Goal: Information Seeking & Learning: Learn about a topic

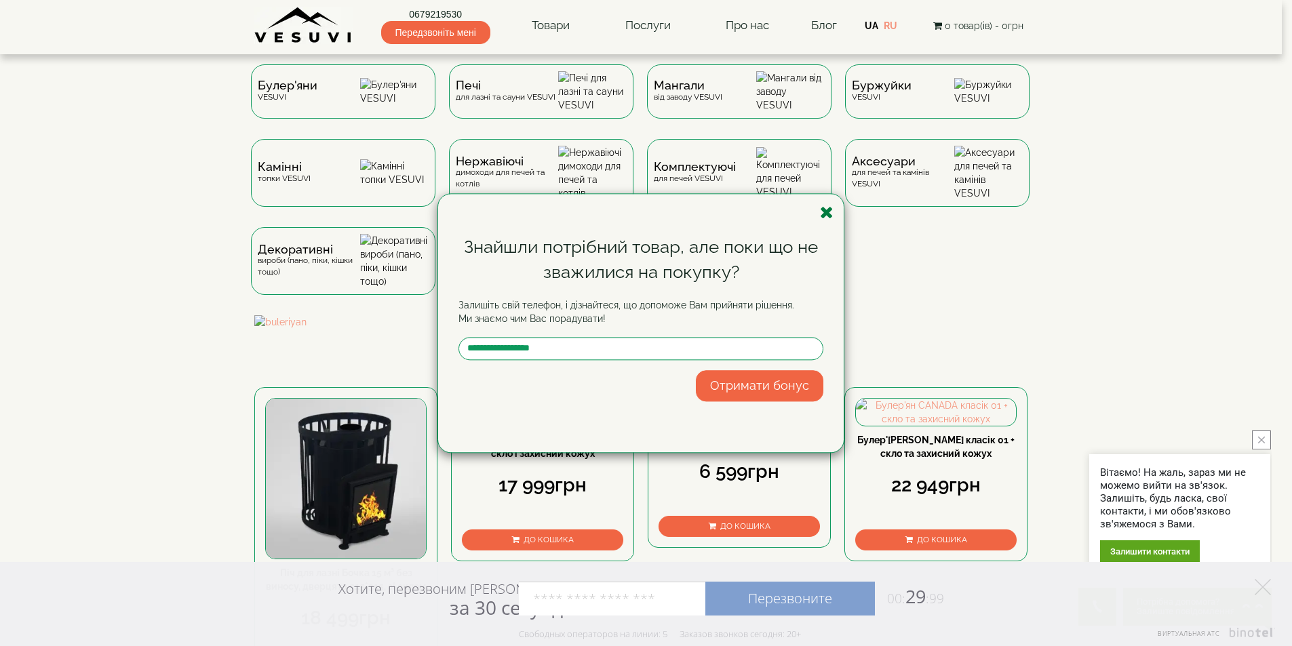
click at [823, 217] on icon "button" at bounding box center [827, 212] width 14 height 17
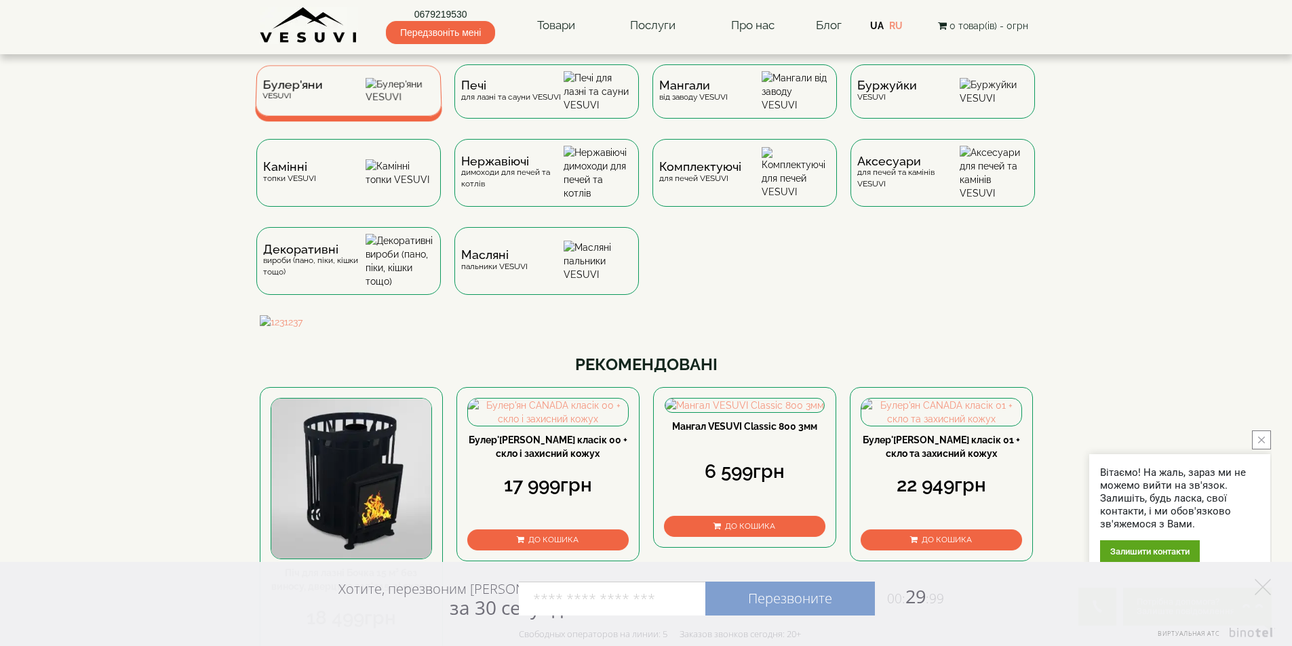
click at [267, 90] on span "Булер'яни" at bounding box center [293, 85] width 60 height 10
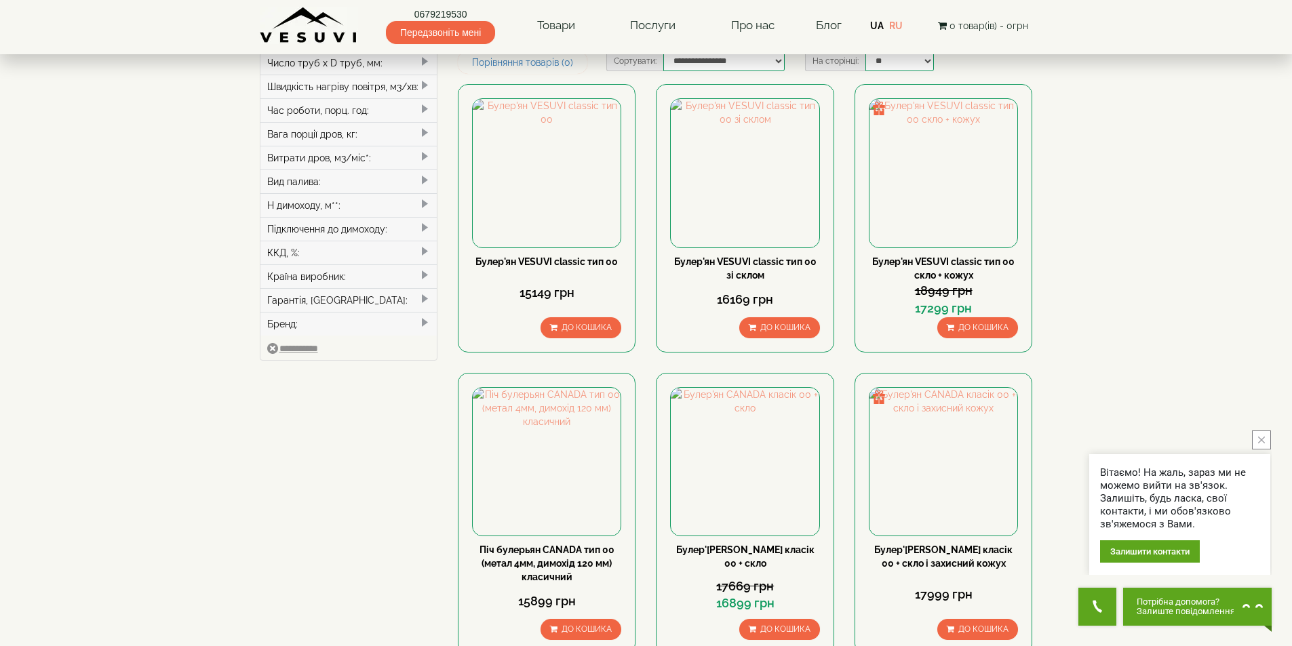
scroll to position [226, 0]
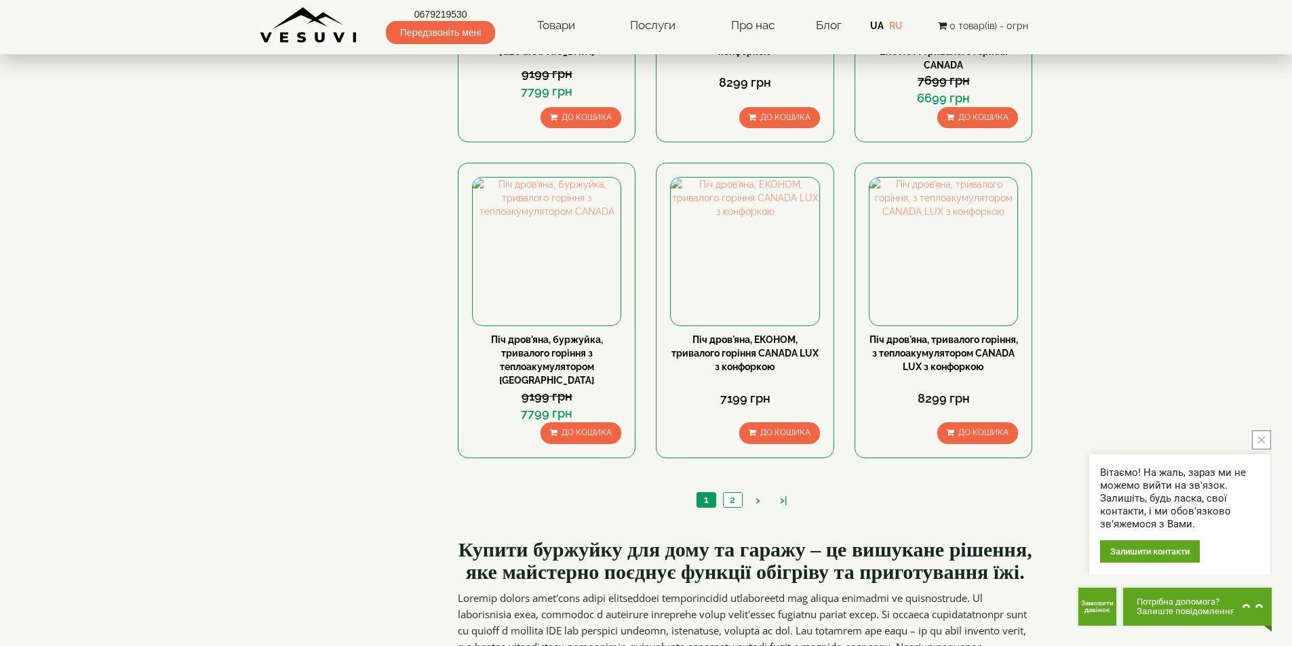
scroll to position [1470, 0]
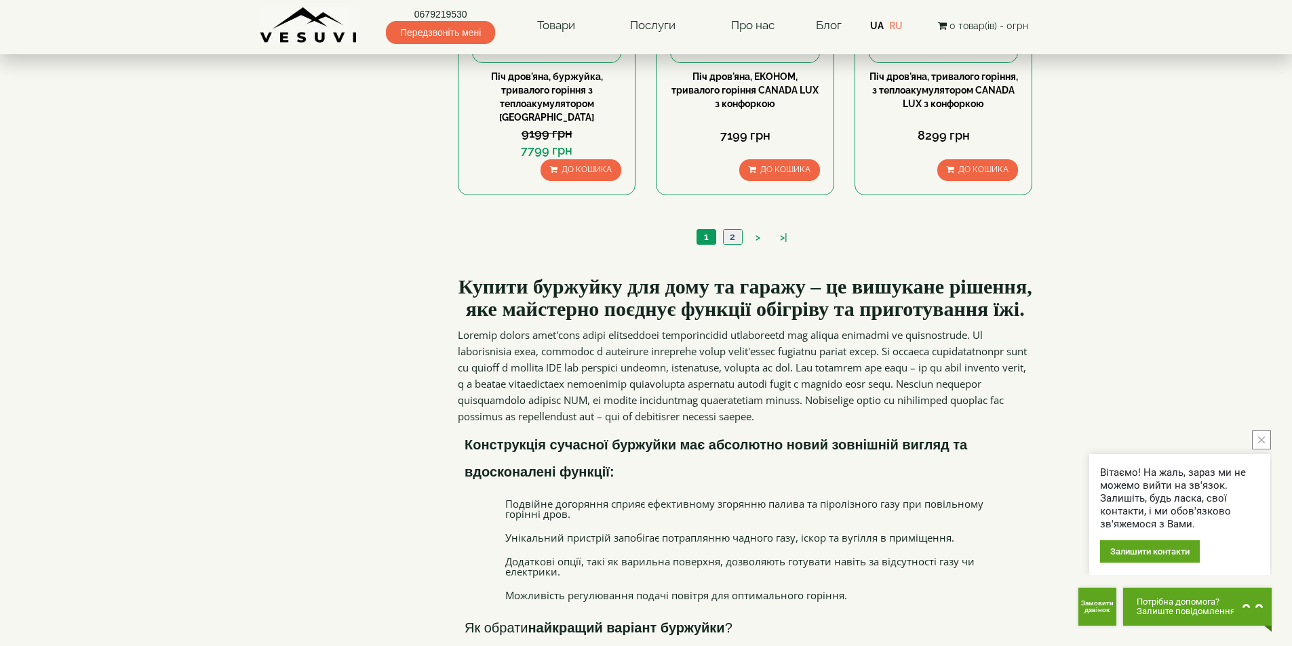
click at [738, 230] on link "2" at bounding box center [732, 237] width 19 height 14
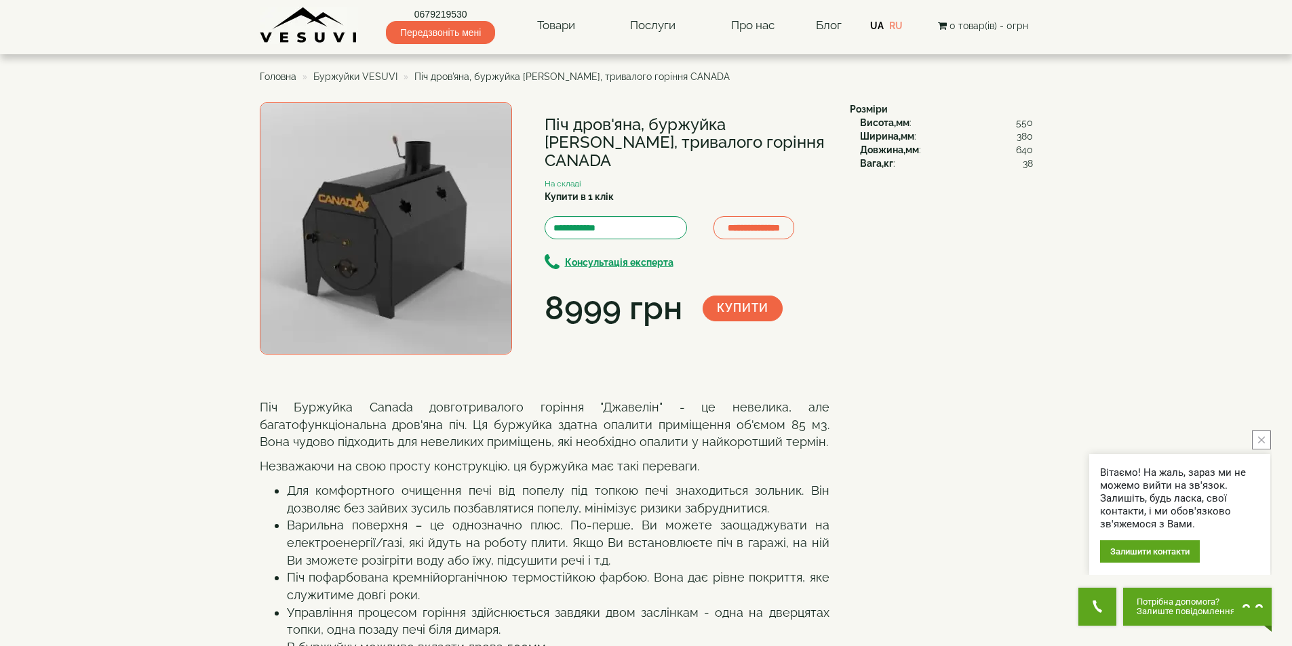
click at [311, 203] on img at bounding box center [386, 228] width 252 height 252
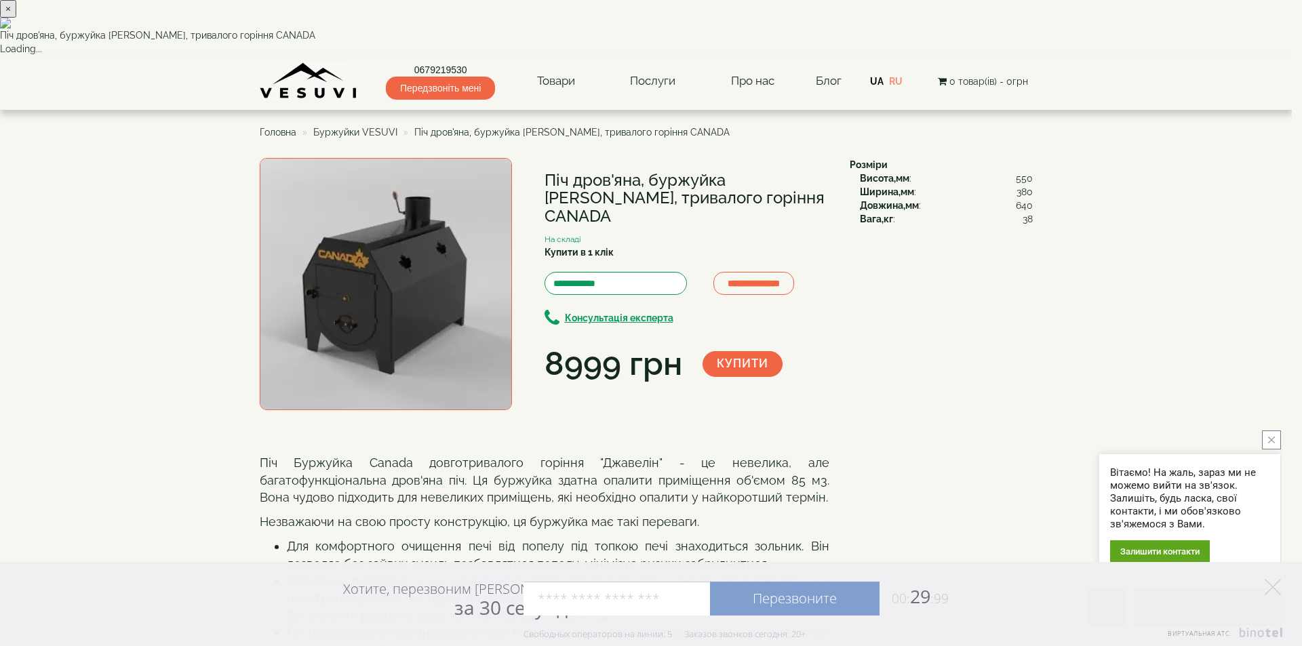
click at [307, 56] on div "× Піч дров'яна, буржуйка ДЖЕВЕЛІН, тривалого горіння CANADA Loading..." at bounding box center [646, 28] width 1292 height 56
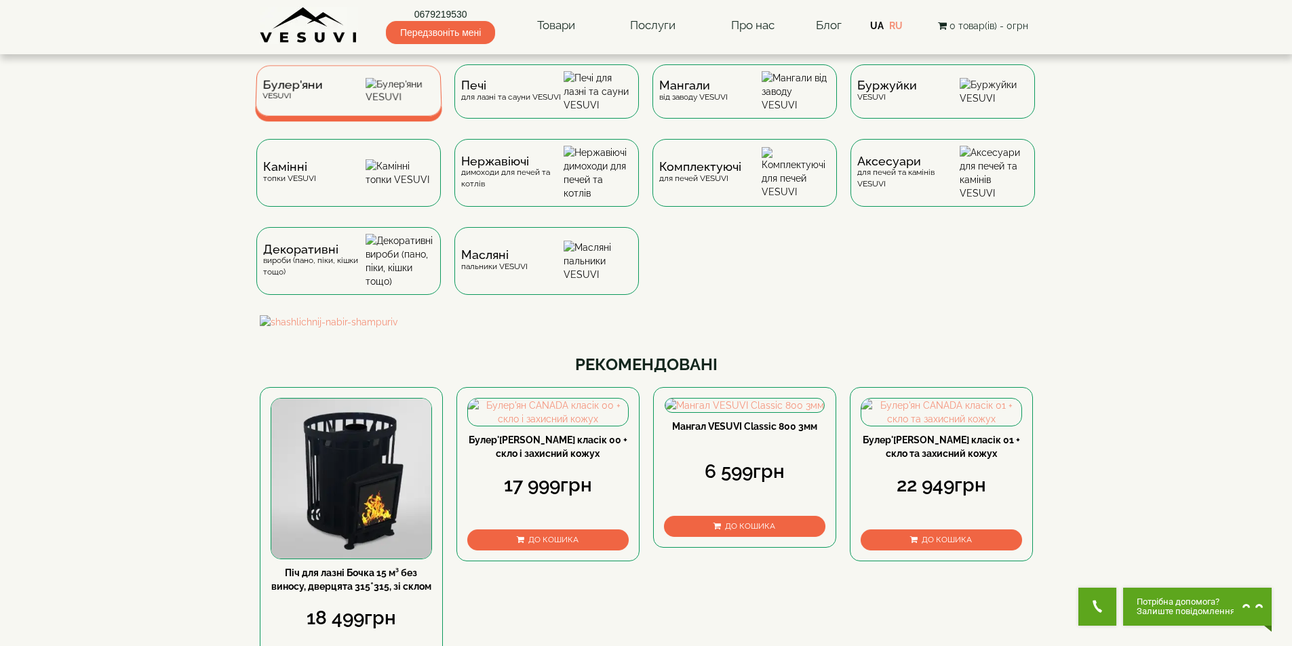
click at [372, 92] on div "Булер'яни VESUVI" at bounding box center [348, 90] width 187 height 51
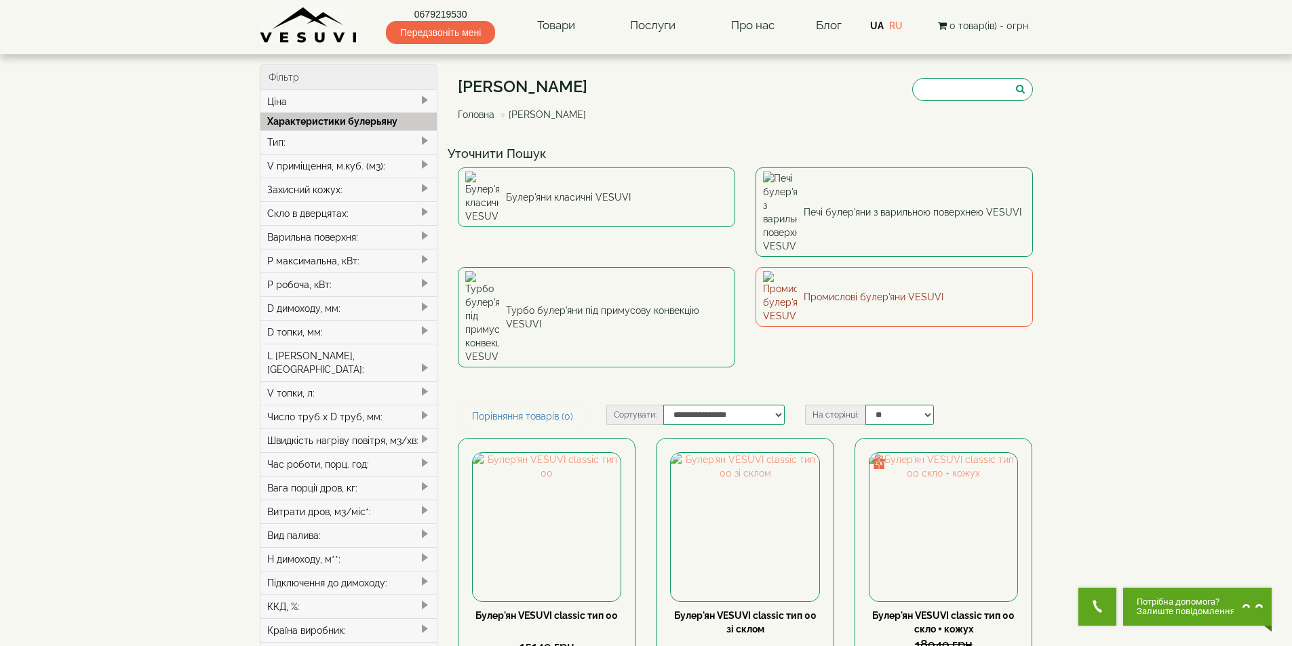
type input "*****"
click at [825, 267] on link "Промислові булер'яни VESUVI" at bounding box center [894, 297] width 277 height 60
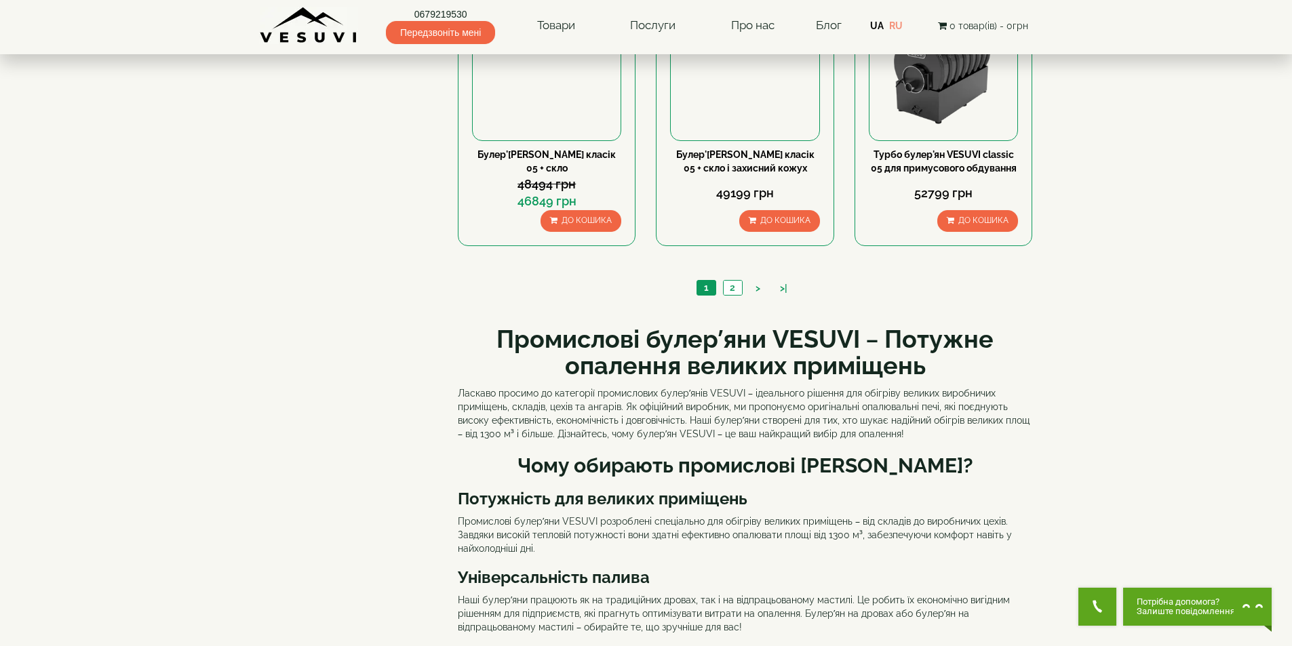
scroll to position [1470, 0]
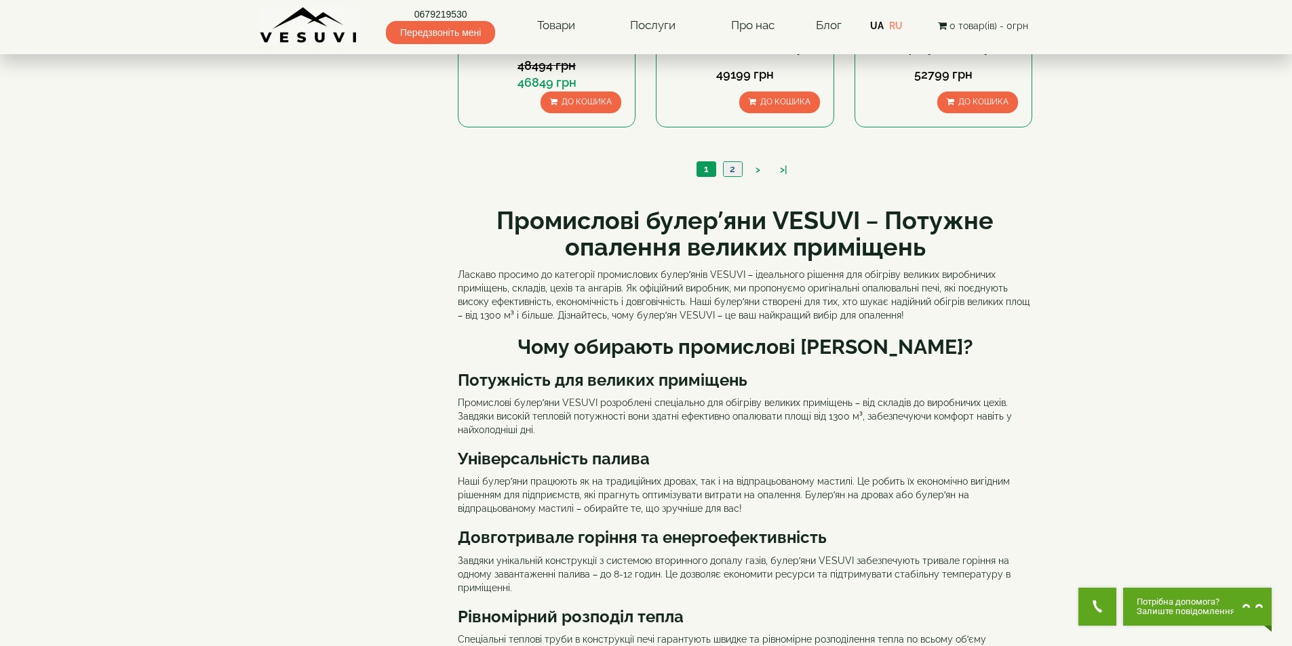
click at [735, 168] on link "2" at bounding box center [732, 169] width 19 height 14
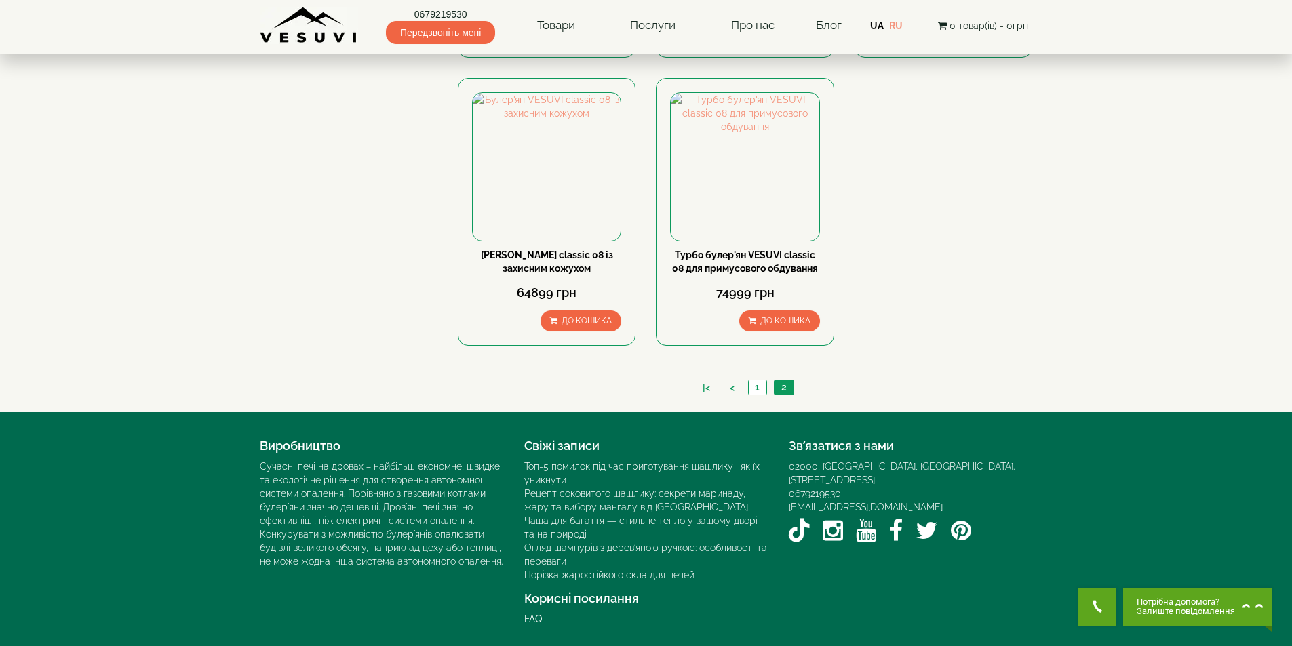
scroll to position [334, 0]
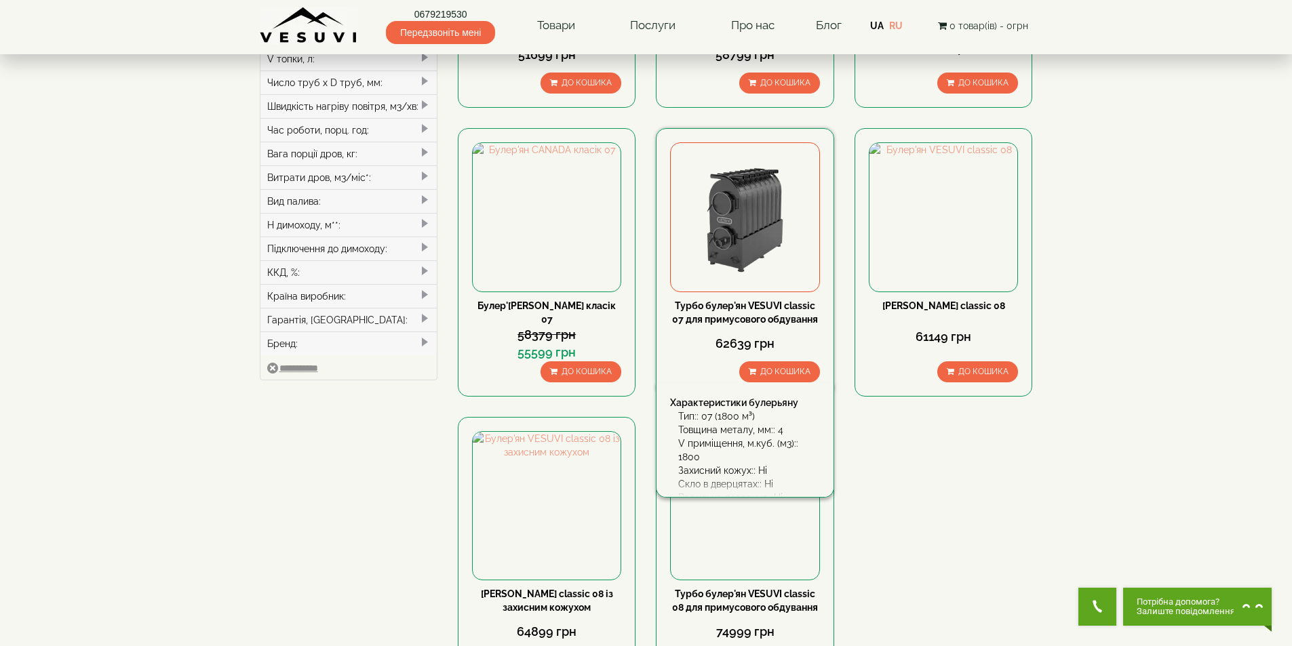
click at [749, 243] on img at bounding box center [745, 217] width 148 height 148
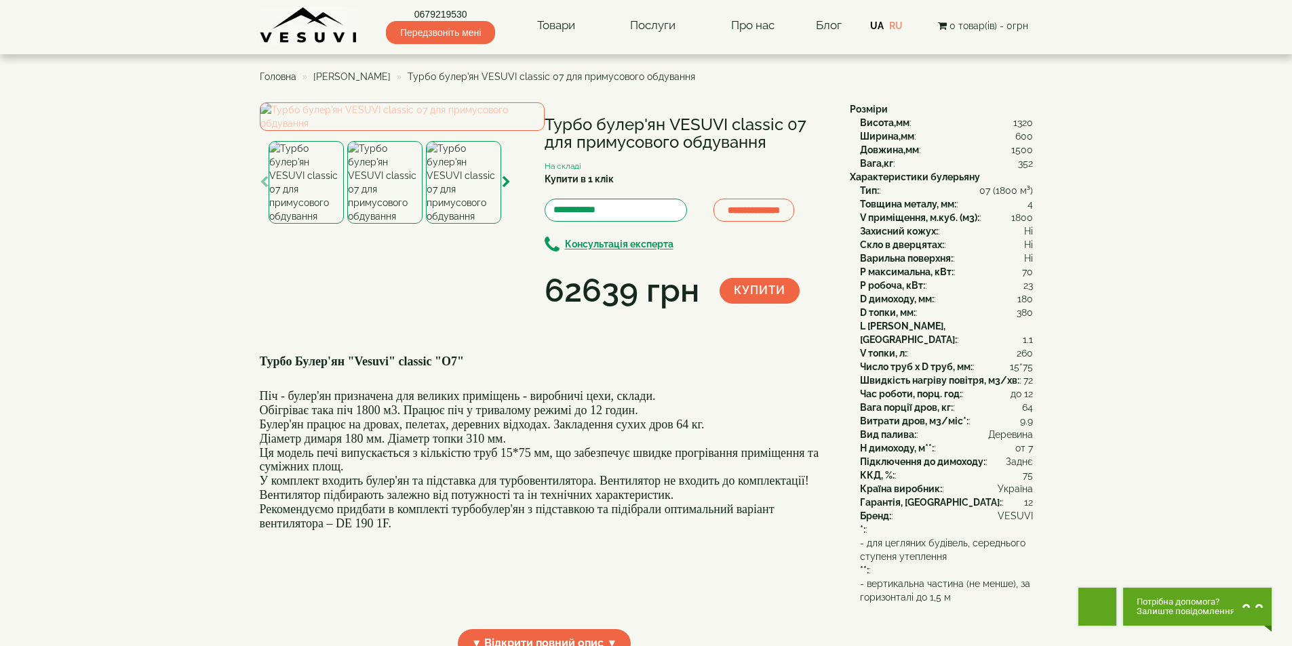
scroll to position [452, 0]
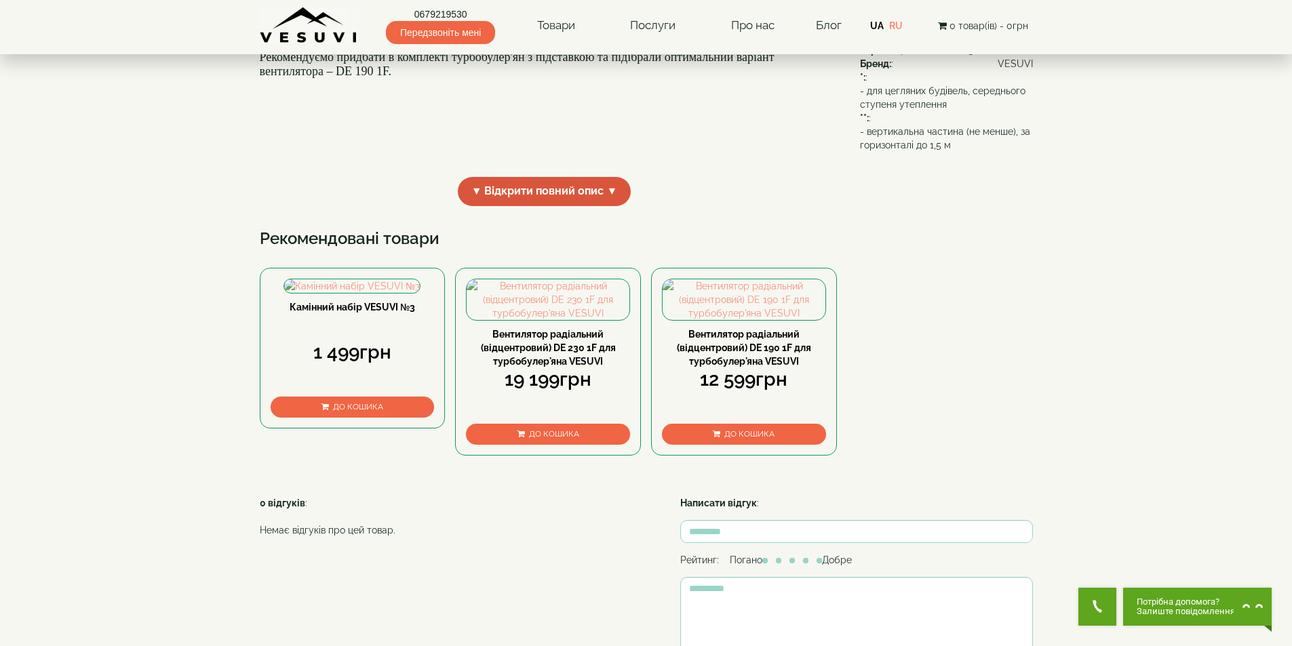
click at [507, 206] on span "▼ Відкрити повний опис ▼" at bounding box center [545, 191] width 174 height 29
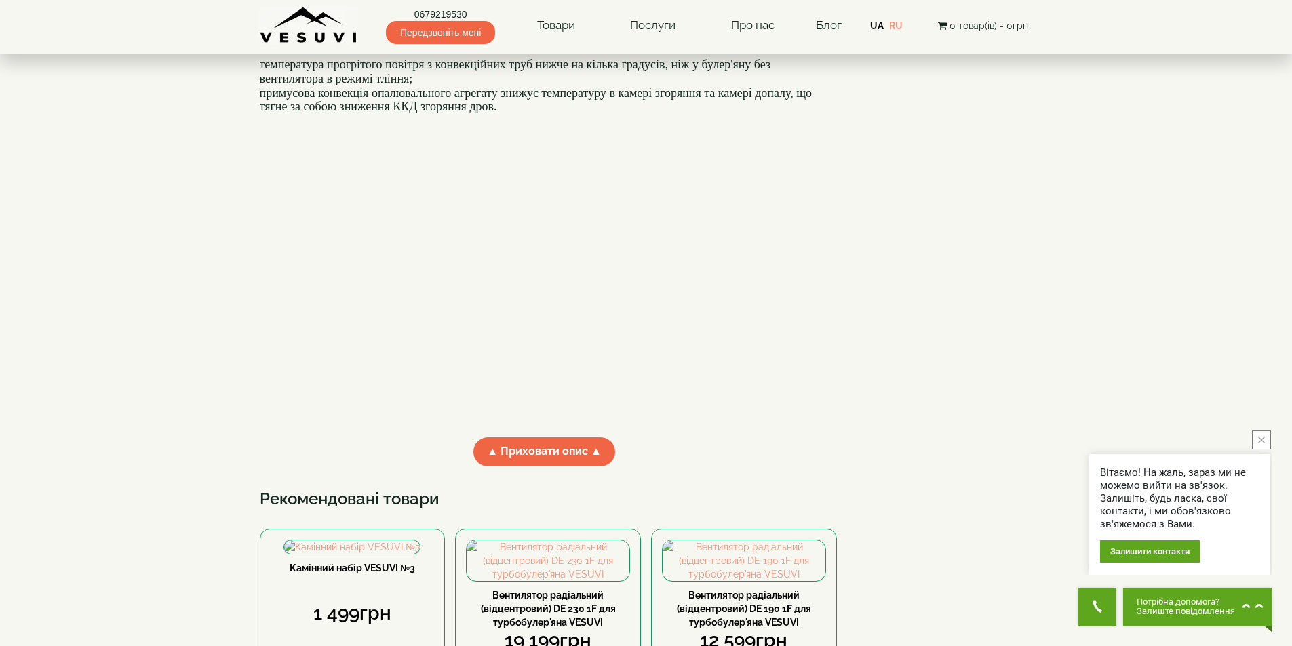
scroll to position [1131, 0]
